Goal: Task Accomplishment & Management: Manage account settings

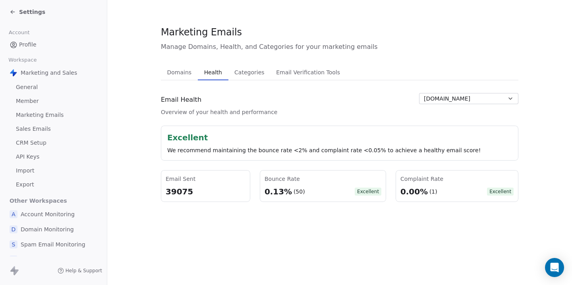
click at [52, 129] on link "Sales Emails" at bounding box center [53, 128] width 94 height 13
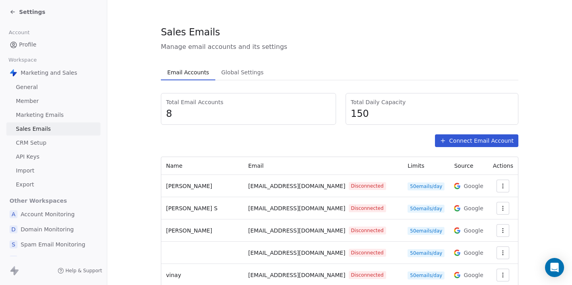
click at [51, 47] on link "Profile" at bounding box center [53, 44] width 94 height 13
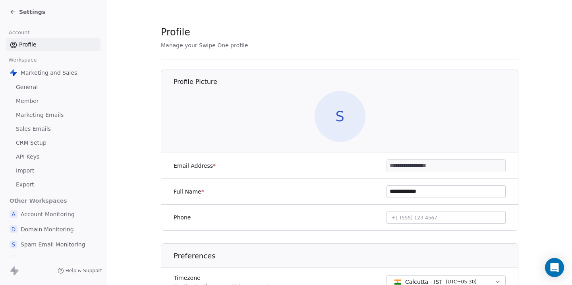
scroll to position [50, 0]
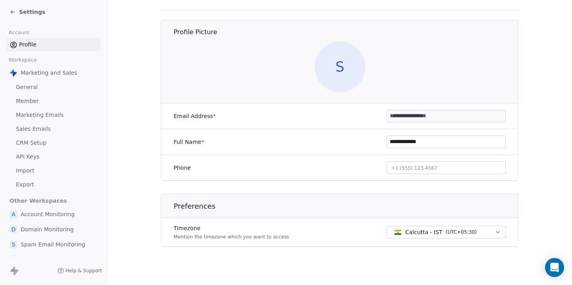
click at [21, 8] on span "Settings" at bounding box center [32, 12] width 26 height 8
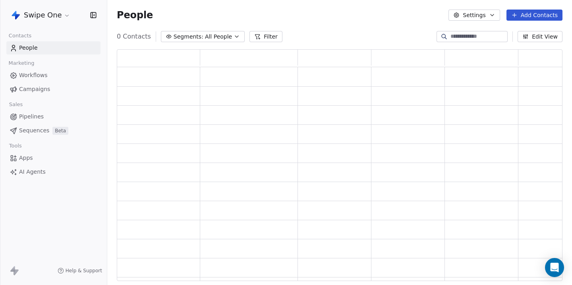
scroll to position [232, 446]
click at [21, 10] on html "Swipe One Contacts People Marketing Workflows Campaigns Sales Pipelines Sequenc…" at bounding box center [286, 142] width 572 height 285
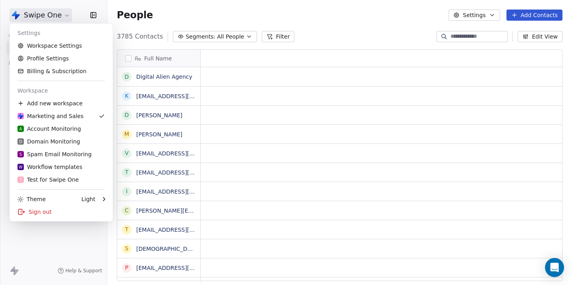
scroll to position [251, 465]
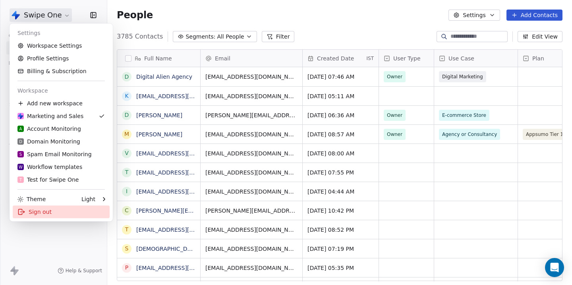
click at [33, 209] on div "Sign out" at bounding box center [61, 211] width 97 height 13
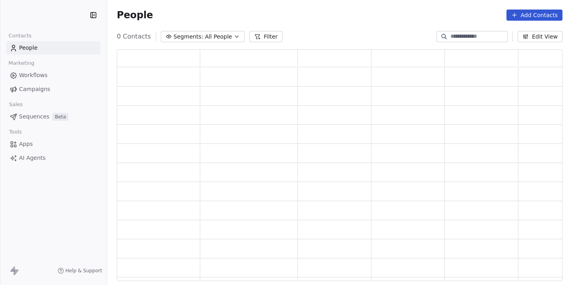
scroll to position [232, 446]
